Goal: Information Seeking & Learning: Learn about a topic

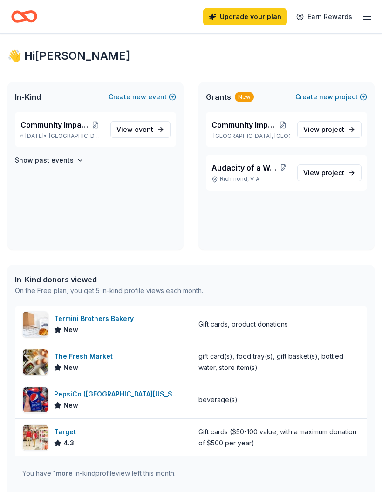
click at [141, 130] on span "event" at bounding box center [144, 129] width 19 height 8
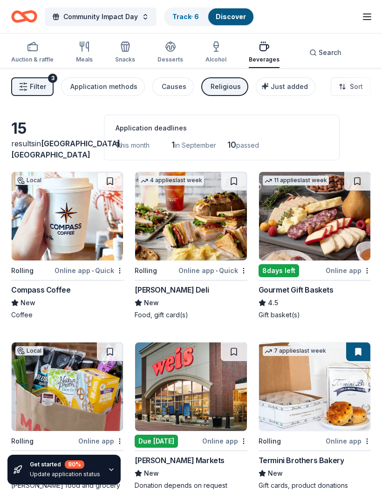
click at [50, 80] on div "3" at bounding box center [52, 78] width 9 height 9
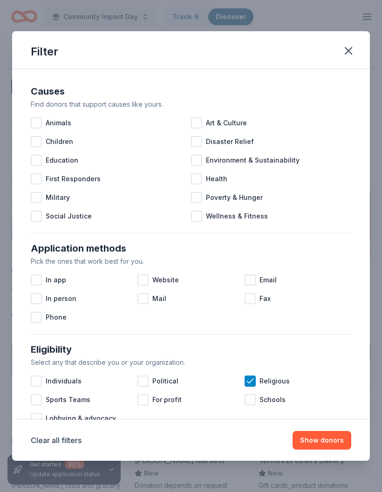
click at [39, 164] on div at bounding box center [36, 160] width 11 height 11
click at [201, 217] on div at bounding box center [196, 216] width 11 height 11
click at [253, 281] on div at bounding box center [250, 279] width 11 height 11
click at [140, 280] on div at bounding box center [142, 279] width 11 height 11
click at [40, 282] on div at bounding box center [36, 279] width 11 height 11
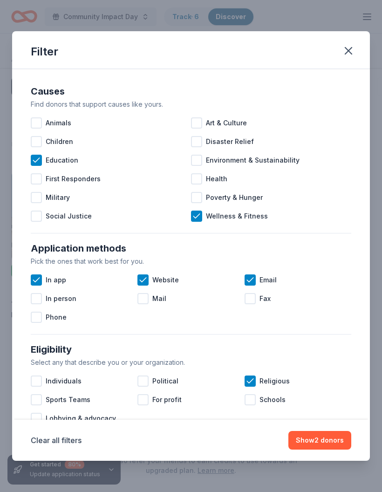
click at [37, 302] on div at bounding box center [36, 298] width 11 height 11
click at [37, 303] on icon at bounding box center [36, 298] width 9 height 9
click at [31, 323] on div at bounding box center [36, 317] width 11 height 11
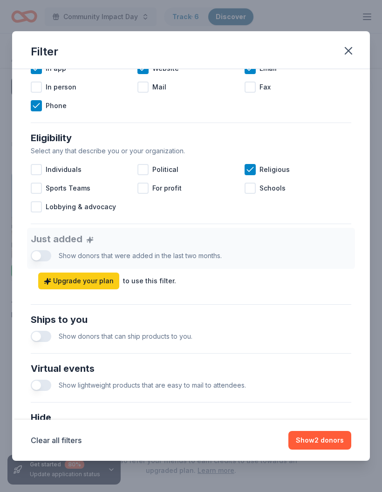
scroll to position [212, 0]
click at [44, 339] on button "button" at bounding box center [41, 335] width 21 height 11
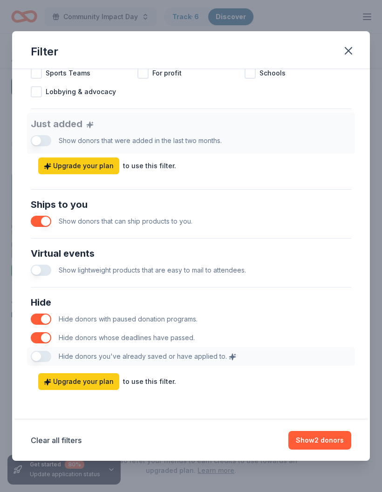
scroll to position [327, 0]
click at [319, 444] on button "Show 2 donors" at bounding box center [319, 440] width 63 height 19
